Goal: Task Accomplishment & Management: Complete application form

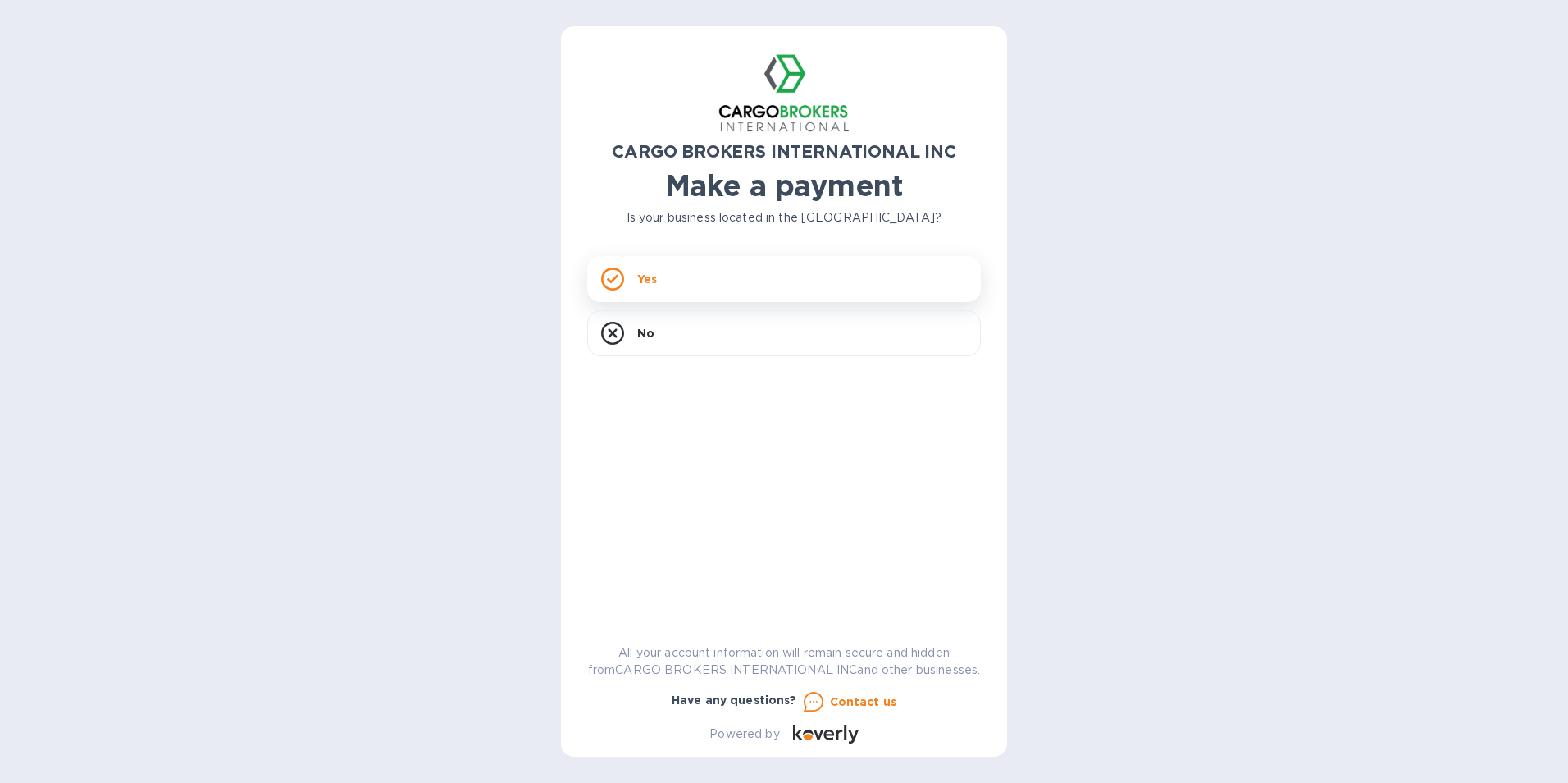
click at [743, 269] on div "Yes" at bounding box center [784, 279] width 394 height 46
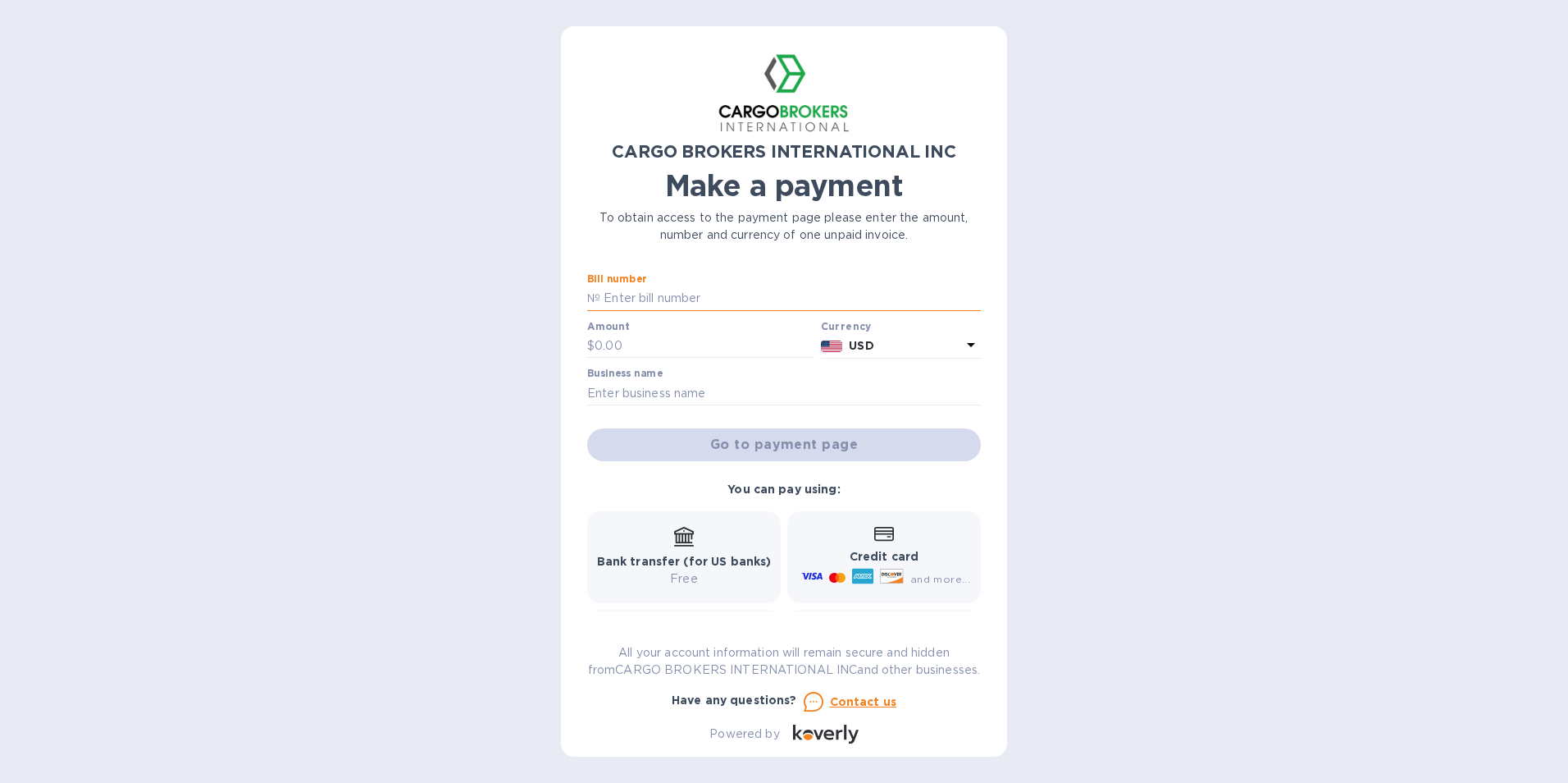
click at [665, 293] on input "text" at bounding box center [791, 299] width 381 height 24
click at [724, 301] on input "text" at bounding box center [791, 299] width 381 height 24
type input "00017781"
type input "2,965.50"
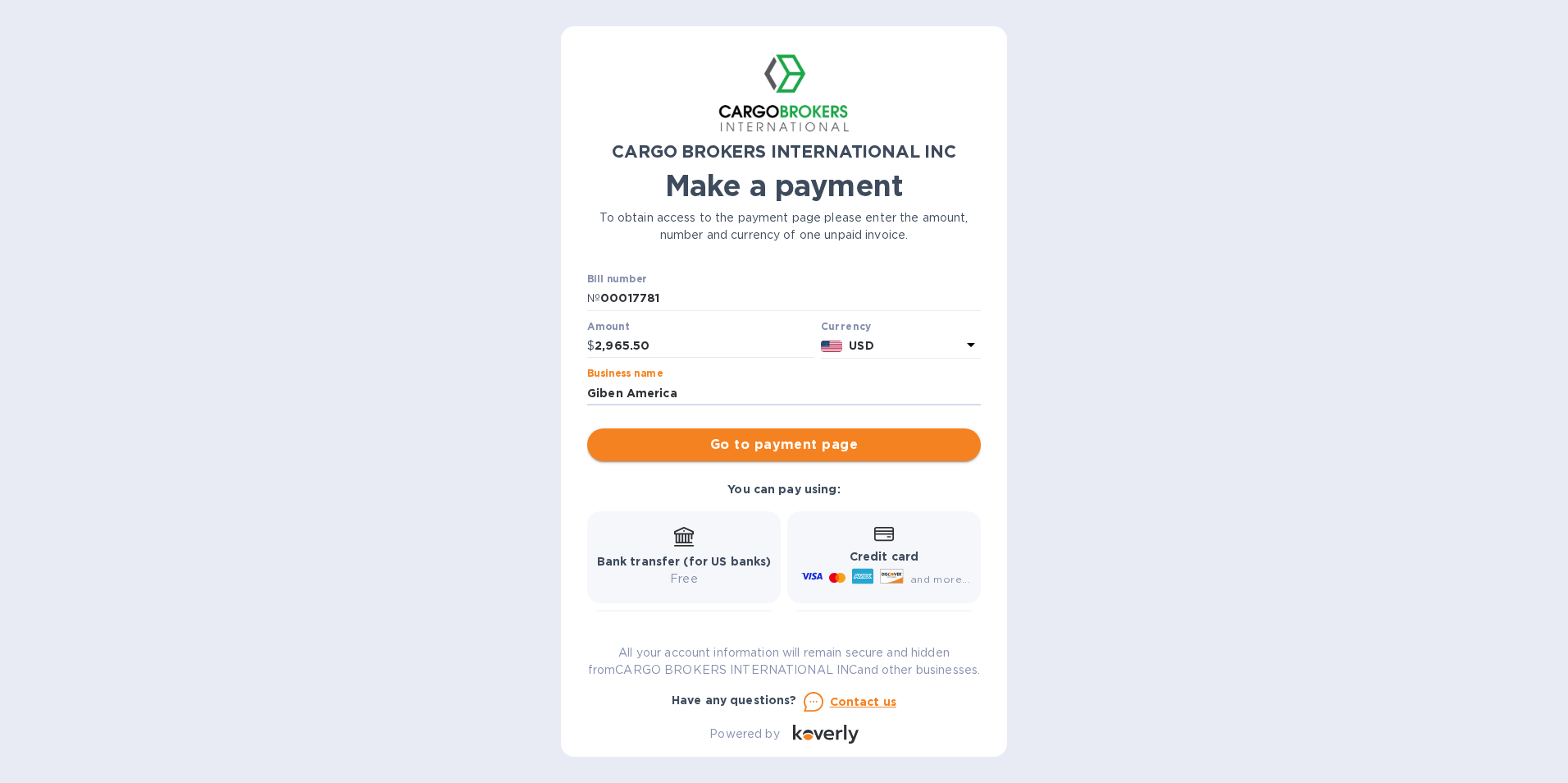
type input "Giben America"
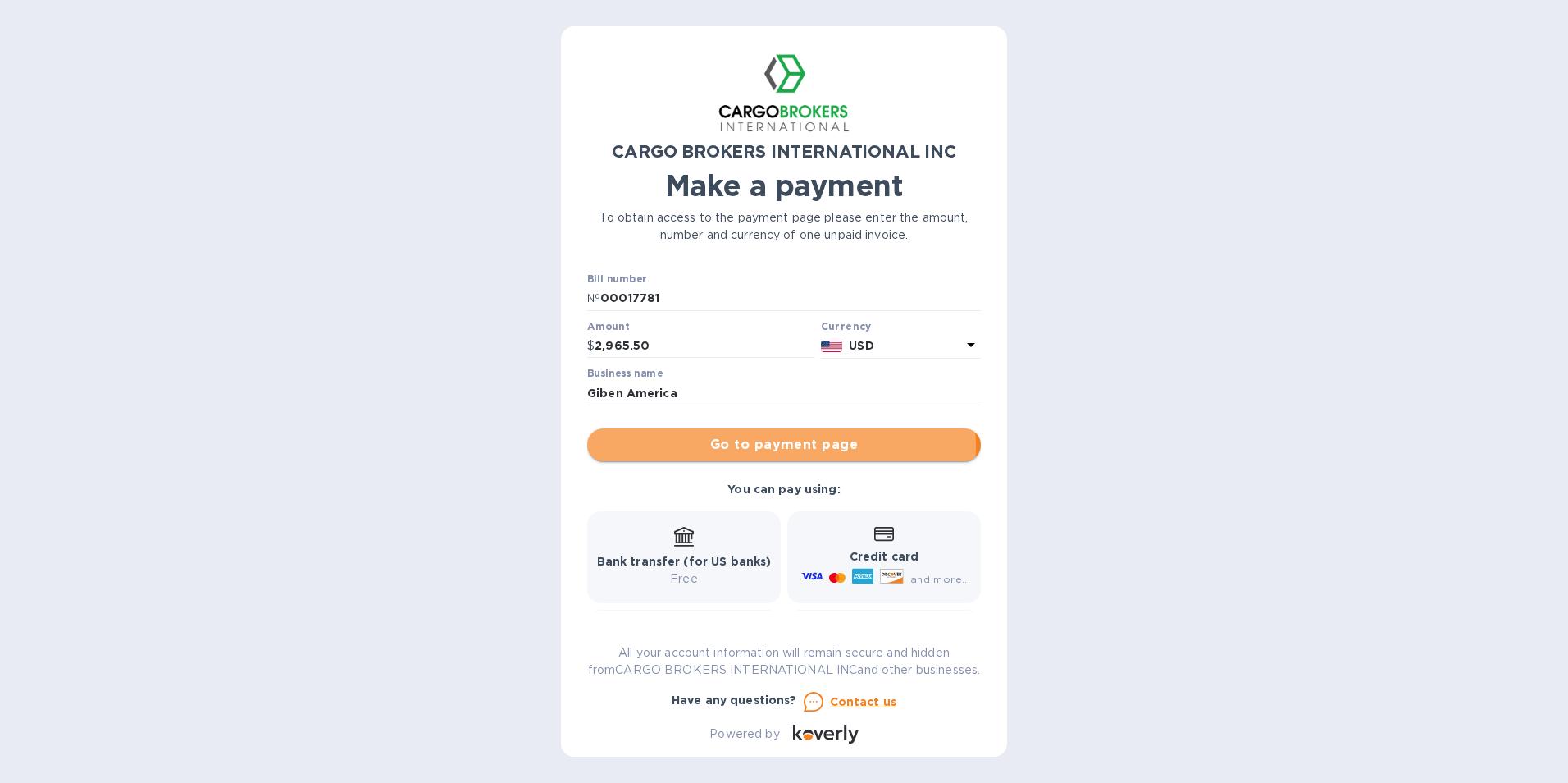
click at [759, 448] on span "Go to payment page" at bounding box center [784, 445] width 367 height 20
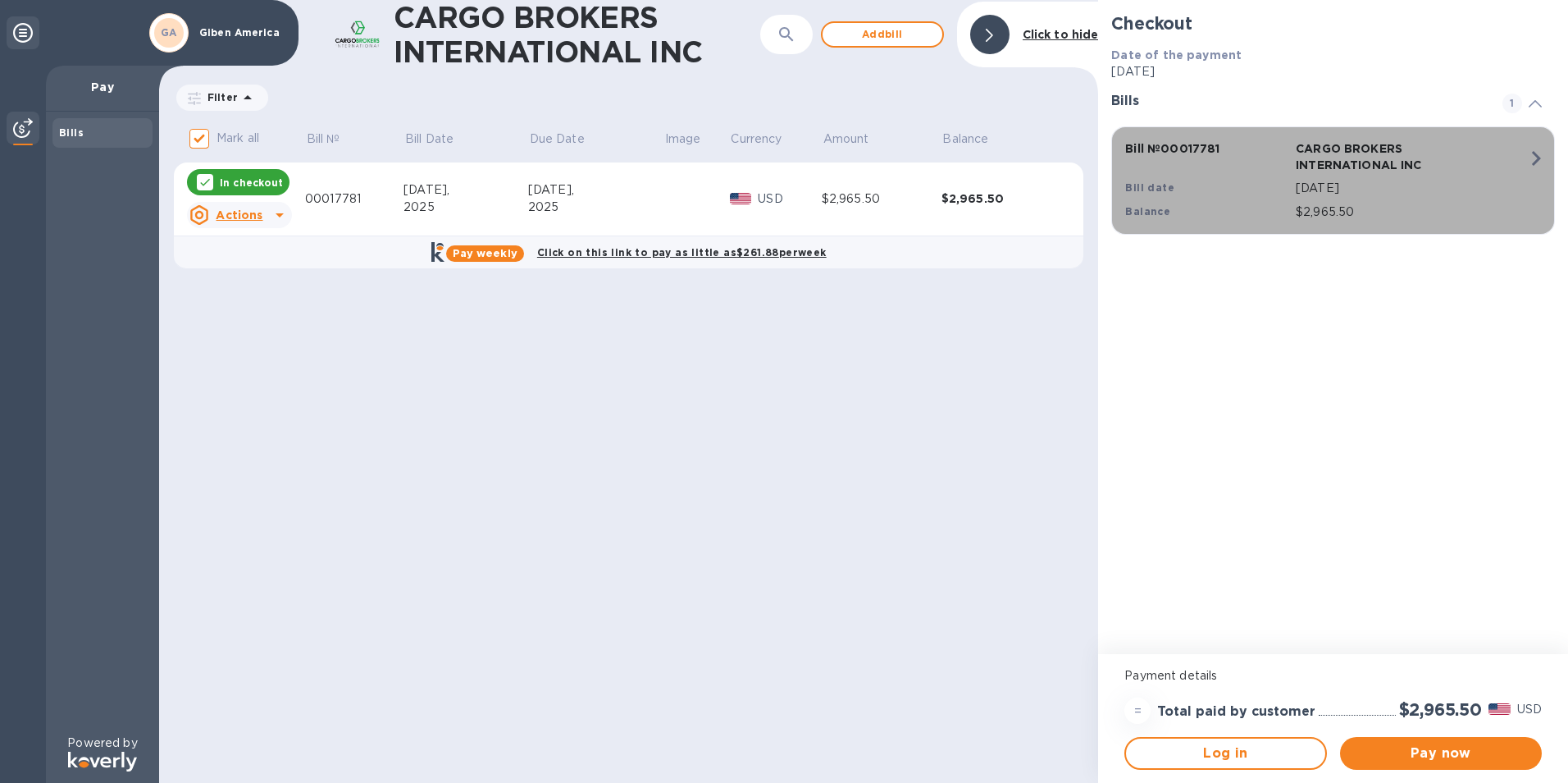
click at [1538, 162] on icon "button" at bounding box center [1536, 158] width 30 height 30
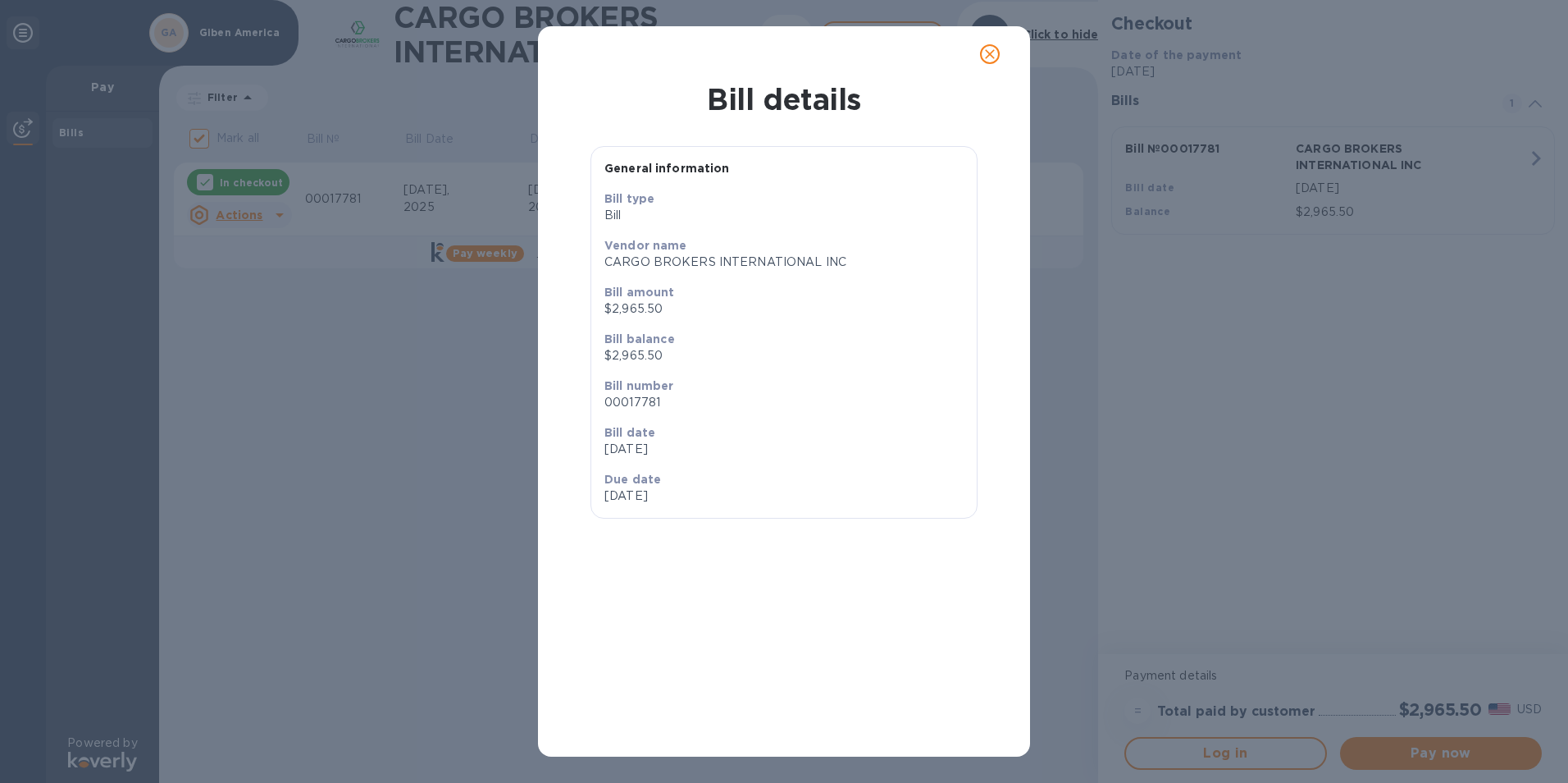
click at [1419, 346] on div "Bill details General information Bill type [PERSON_NAME] name CARGO BROKERS INT…" at bounding box center [784, 391] width 1568 height 783
click at [997, 56] on icon "close" at bounding box center [990, 54] width 16 height 16
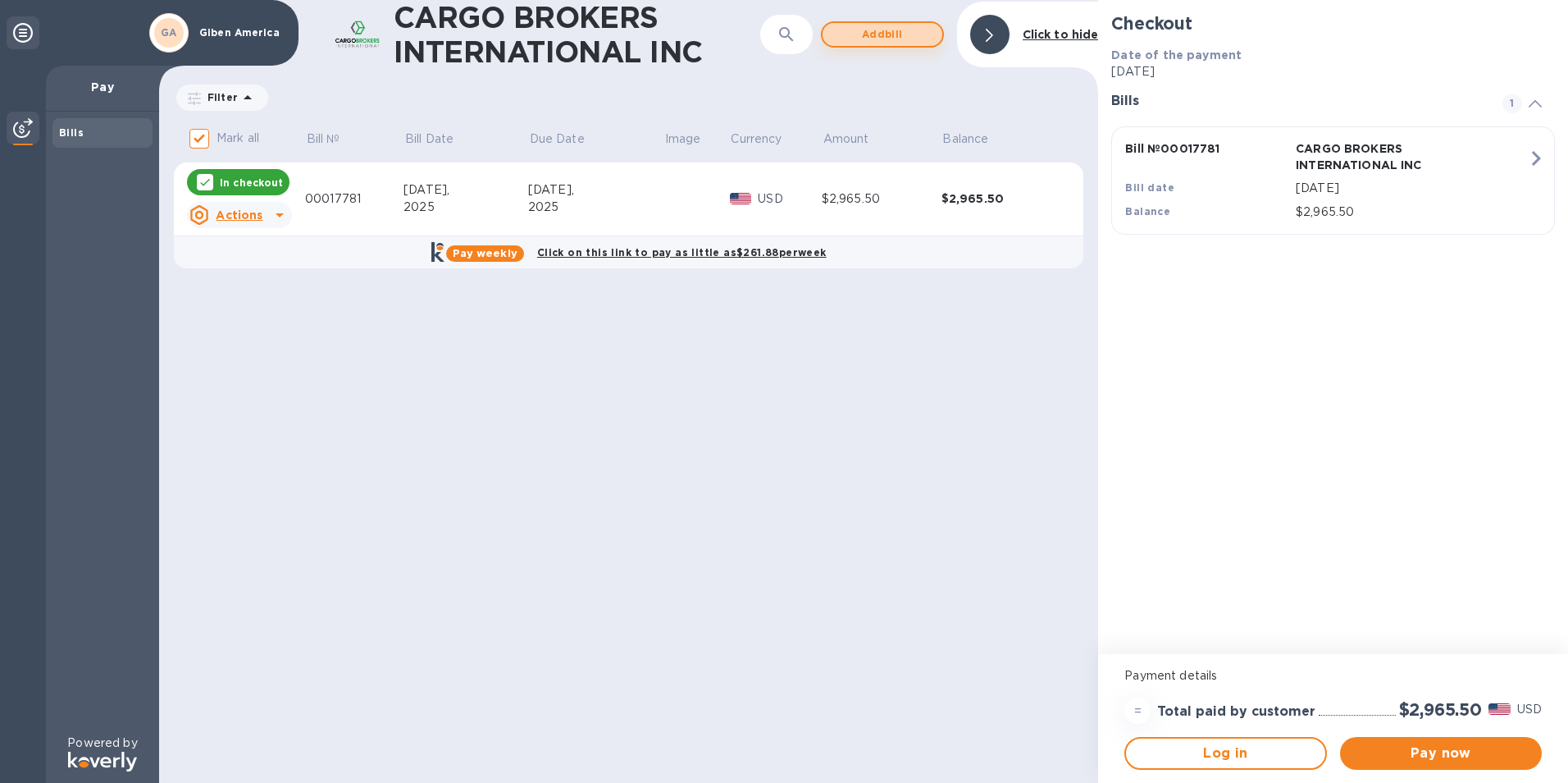
click at [917, 39] on span "Add bill" at bounding box center [882, 34] width 93 height 20
